Goal: Task Accomplishment & Management: Use online tool/utility

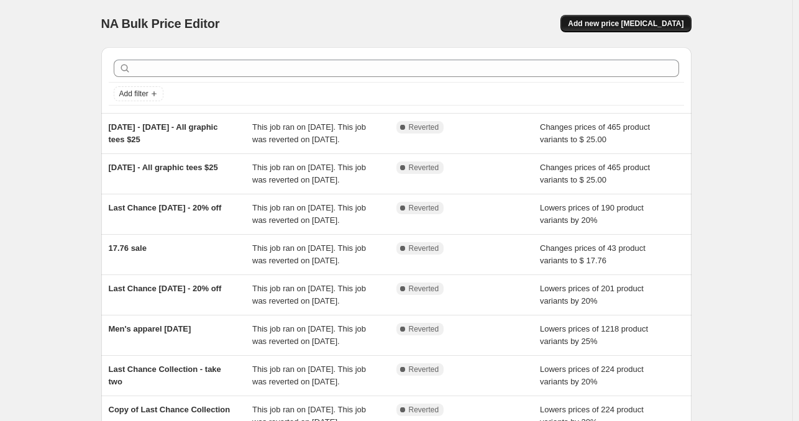
click at [656, 16] on button "Add new price [MEDICAL_DATA]" at bounding box center [625, 23] width 130 height 17
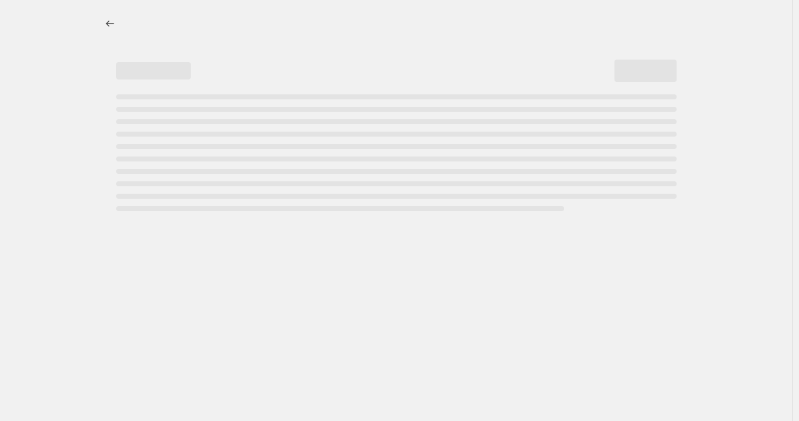
select select "percentage"
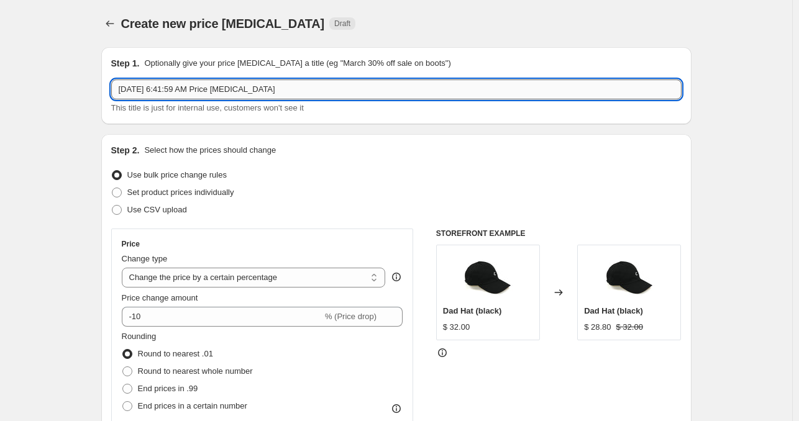
drag, startPoint x: 296, startPoint y: 81, endPoint x: 118, endPoint y: 93, distance: 178.0
click at [118, 93] on input "[DATE] 6:41:59 AM Price [MEDICAL_DATA]" at bounding box center [396, 89] width 570 height 20
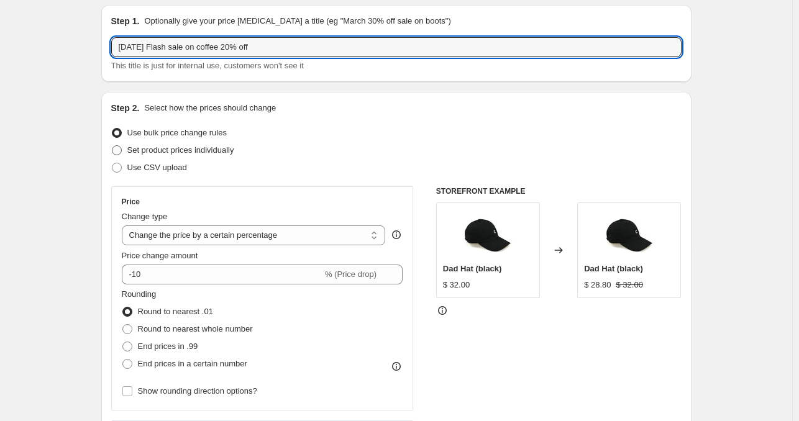
scroll to position [62, 0]
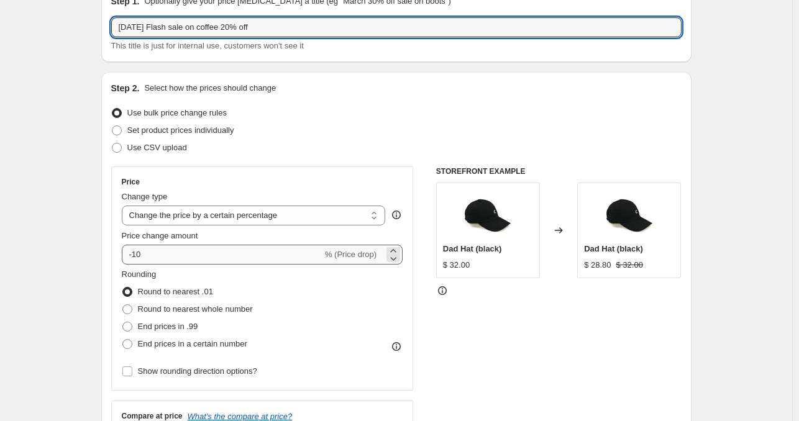
type input "[DATE] Flash sale on coffee 20% off"
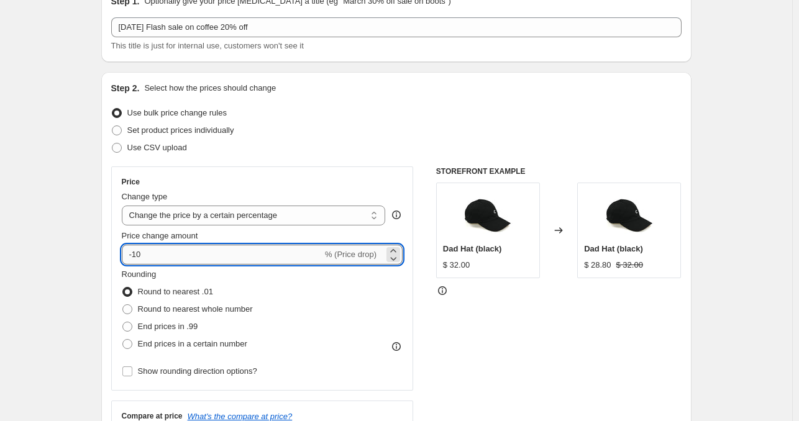
click at [176, 247] on input "-10" at bounding box center [222, 255] width 201 height 20
type input "-1"
type input "-20"
click at [231, 191] on div "Change type" at bounding box center [254, 197] width 264 height 12
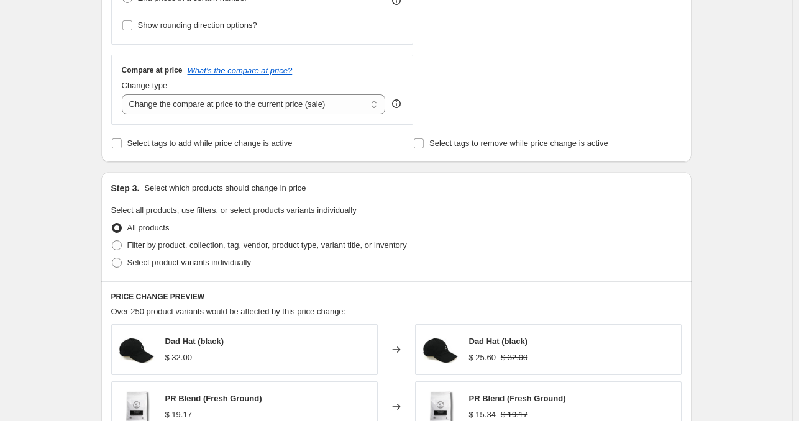
scroll to position [435, 0]
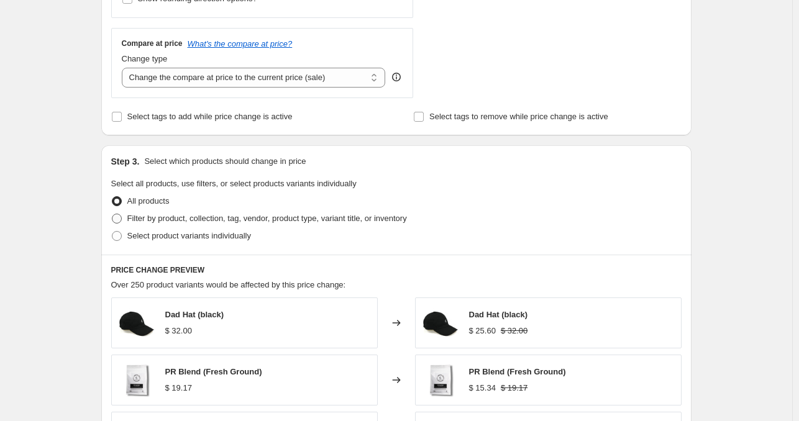
click at [216, 217] on span "Filter by product, collection, tag, vendor, product type, variant title, or inv…" at bounding box center [266, 218] width 279 height 9
click at [112, 214] on input "Filter by product, collection, tag, vendor, product type, variant title, or inv…" at bounding box center [112, 214] width 1 height 1
radio input "true"
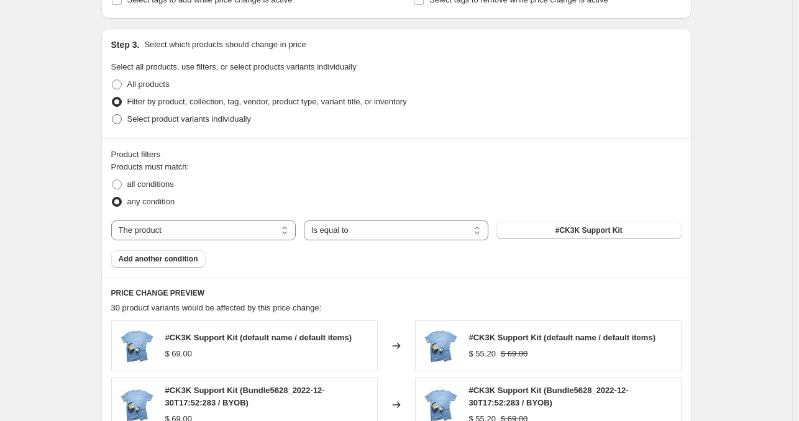
scroll to position [559, 0]
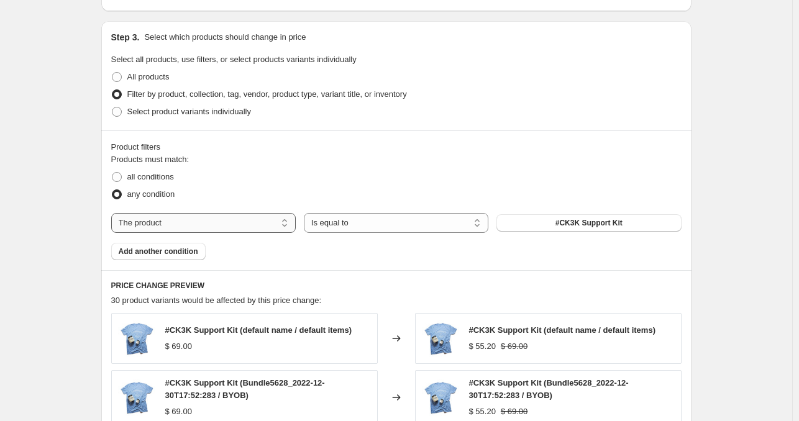
click at [237, 224] on select "The product The product's collection The product's tag The product's vendor The…" at bounding box center [203, 223] width 184 height 20
select select "collection"
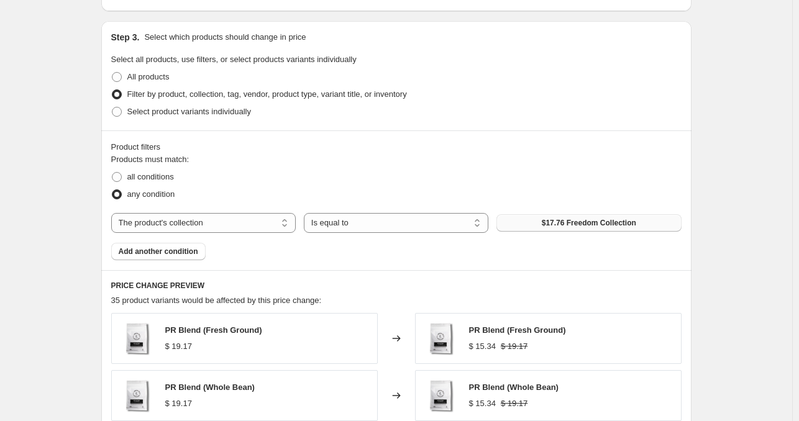
click at [540, 219] on button "$17.76 Freedom Collection" at bounding box center [588, 222] width 184 height 17
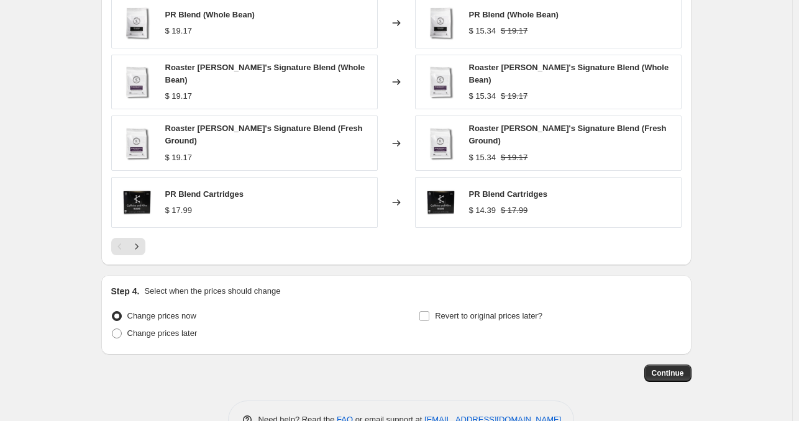
scroll to position [959, 0]
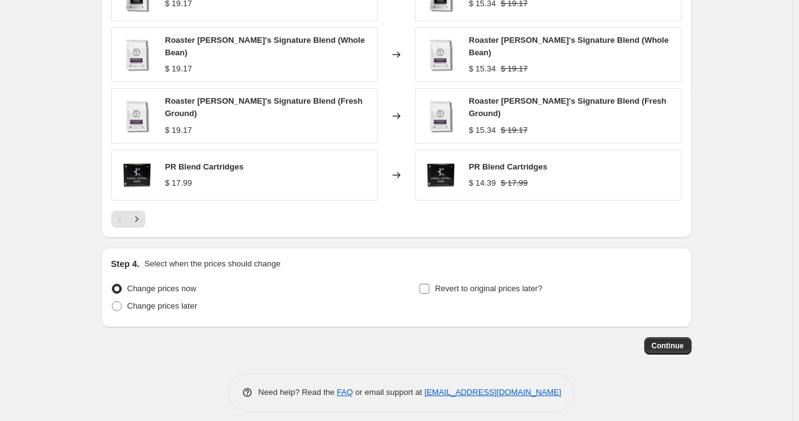
click at [450, 284] on span "Revert to original prices later?" at bounding box center [488, 288] width 107 height 9
click at [429, 284] on input "Revert to original prices later?" at bounding box center [424, 289] width 10 height 10
checkbox input "true"
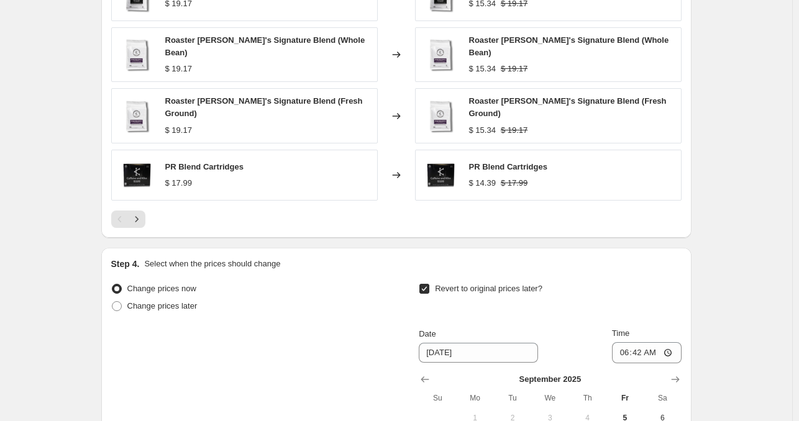
scroll to position [1145, 0]
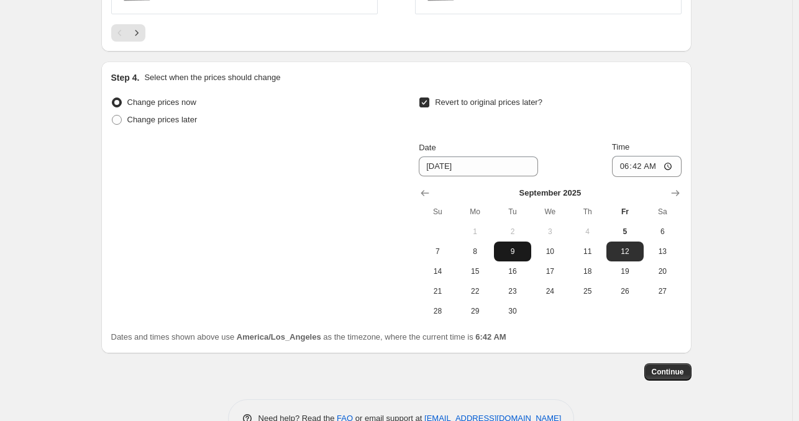
click at [520, 250] on button "9" at bounding box center [512, 252] width 37 height 20
click at [561, 247] on span "10" at bounding box center [549, 252] width 27 height 10
type input "[DATE]"
click at [658, 367] on span "Continue" at bounding box center [668, 372] width 32 height 10
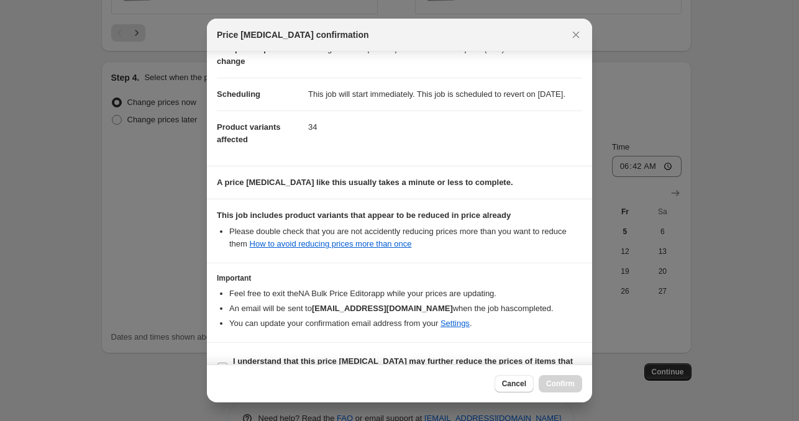
scroll to position [112, 0]
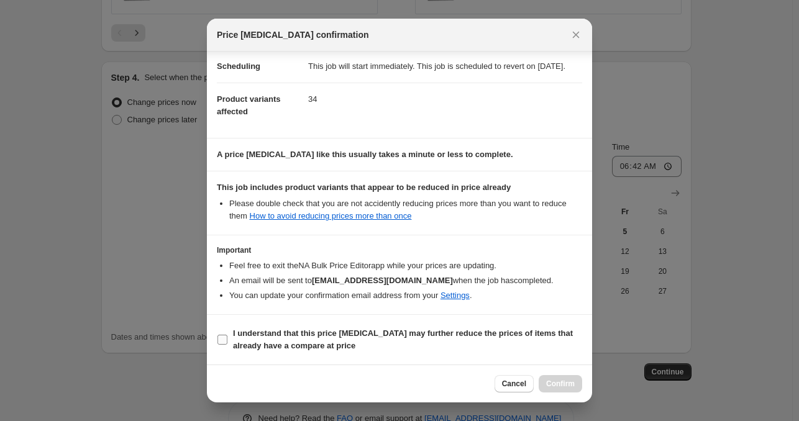
click at [250, 330] on b "I understand that this price [MEDICAL_DATA] may further reduce the prices of it…" at bounding box center [403, 340] width 340 height 22
click at [227, 335] on input "I understand that this price [MEDICAL_DATA] may further reduce the prices of it…" at bounding box center [222, 340] width 10 height 10
checkbox input "true"
click at [507, 378] on button "Cancel" at bounding box center [513, 383] width 39 height 17
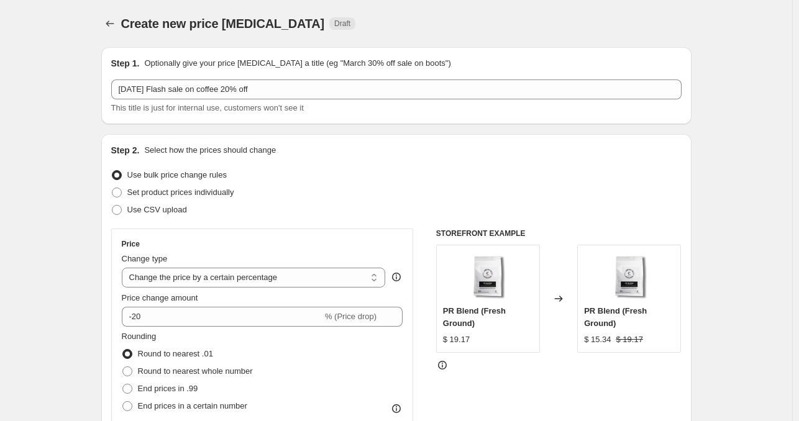
scroll to position [1145, 0]
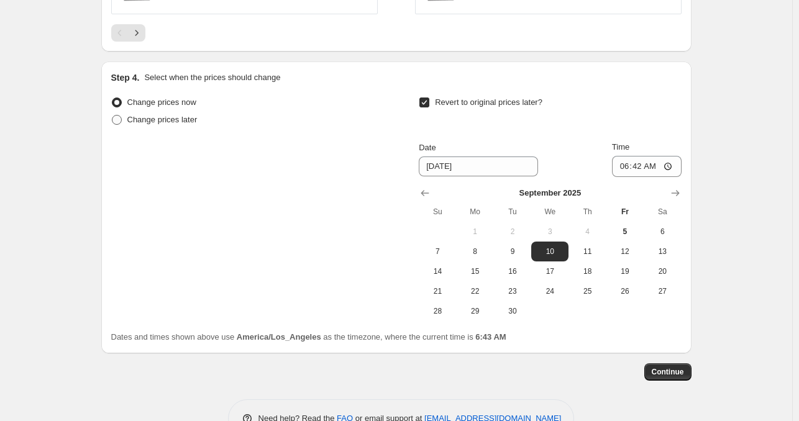
click at [191, 119] on label "Change prices later" at bounding box center [154, 119] width 86 height 17
click at [112, 116] on input "Change prices later" at bounding box center [112, 115] width 1 height 1
radio input "true"
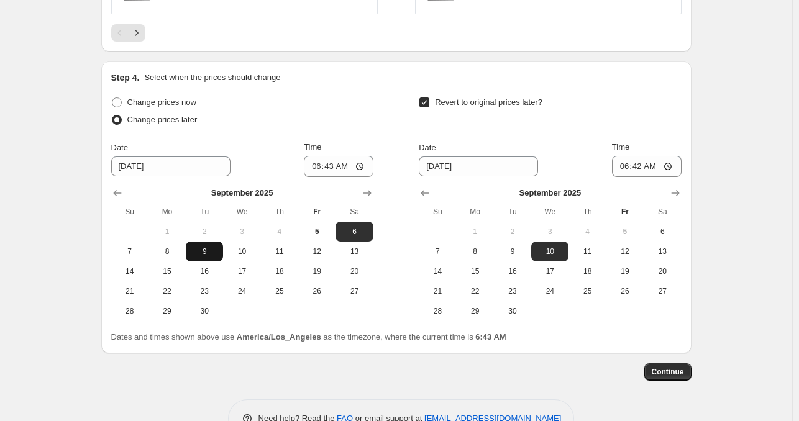
click at [204, 247] on span "9" at bounding box center [204, 252] width 27 height 10
type input "[DATE]"
click at [336, 156] on input "06:43" at bounding box center [339, 166] width 70 height 21
type input "00:43"
click at [391, 132] on div "Change prices now Change prices later Date [DATE] Time 00:43 [DATE] Su Mo Tu We…" at bounding box center [396, 207] width 570 height 227
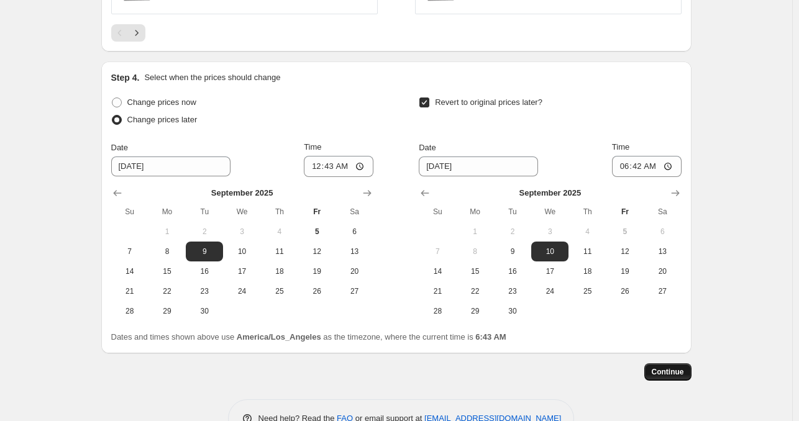
click at [671, 367] on span "Continue" at bounding box center [668, 372] width 32 height 10
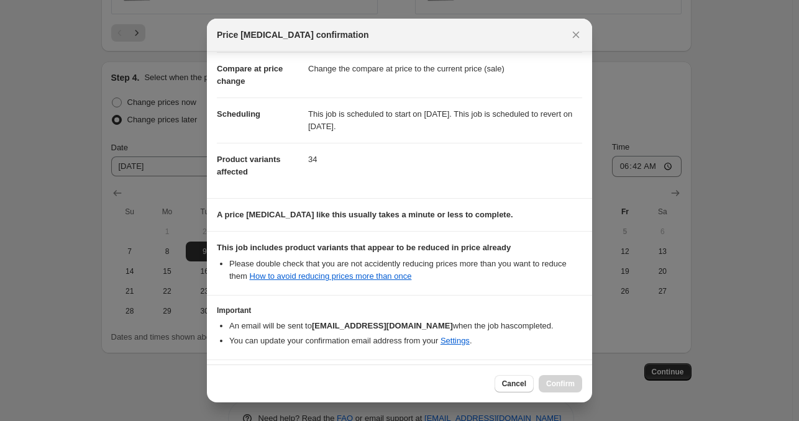
scroll to position [98, 0]
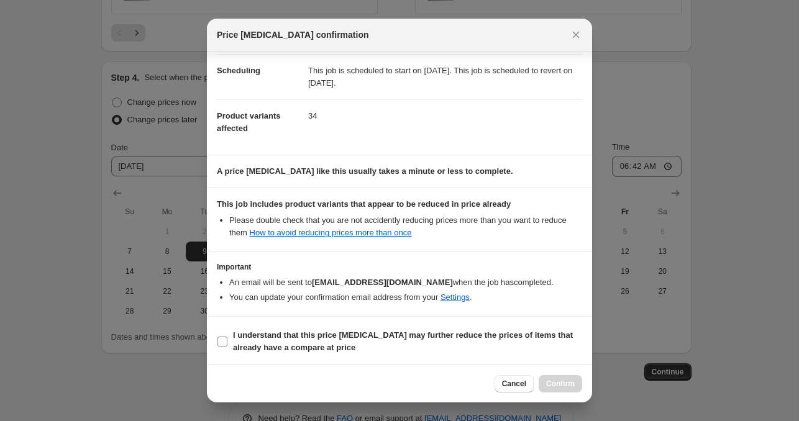
click at [313, 342] on b "I understand that this price [MEDICAL_DATA] may further reduce the prices of it…" at bounding box center [403, 341] width 340 height 22
click at [227, 342] on input "I understand that this price [MEDICAL_DATA] may further reduce the prices of it…" at bounding box center [222, 342] width 10 height 10
checkbox input "true"
click at [571, 383] on span "Confirm" at bounding box center [560, 384] width 29 height 10
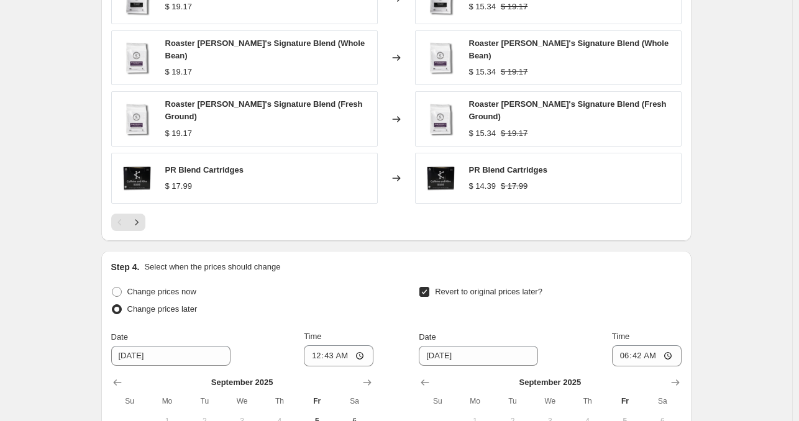
scroll to position [959, 0]
